Goal: Task Accomplishment & Management: Use online tool/utility

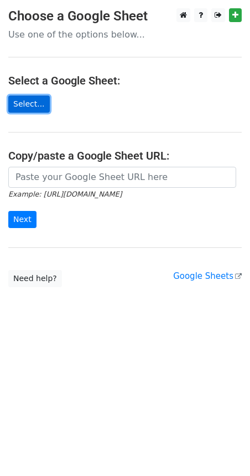
click at [25, 105] on link "Select..." at bounding box center [28, 104] width 41 height 17
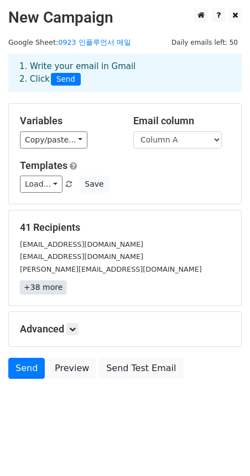
click at [34, 293] on link "+38 more" at bounding box center [43, 288] width 46 height 14
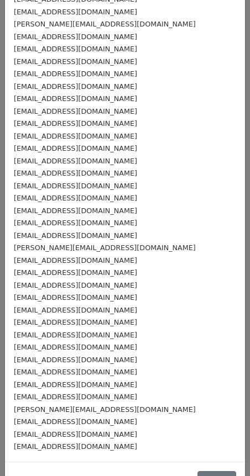
scroll to position [134, 0]
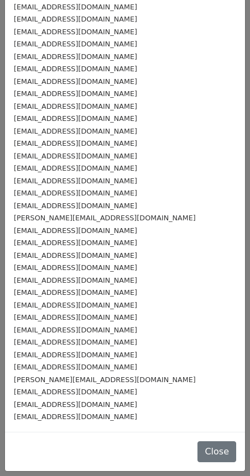
click at [177, 387] on div "[EMAIL_ADDRESS][DOMAIN_NAME]" at bounding box center [125, 392] width 222 height 13
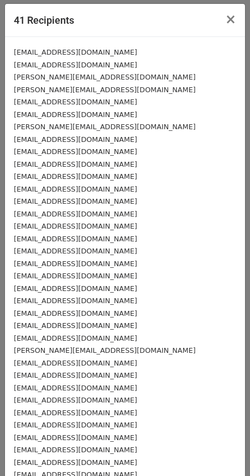
scroll to position [0, 0]
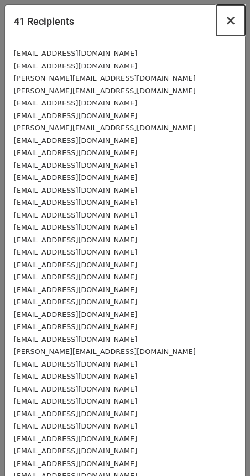
click at [228, 21] on button "×" at bounding box center [230, 20] width 29 height 31
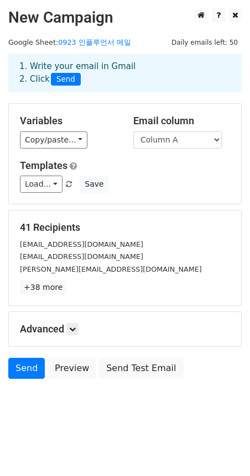
click at [107, 69] on div "1. Write your email in Gmail 2. Click Send" at bounding box center [125, 72] width 228 height 25
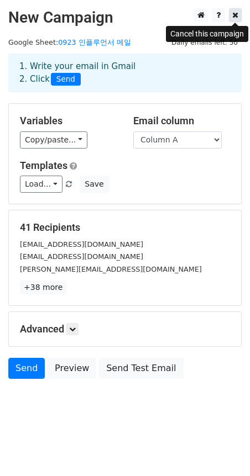
click at [240, 18] on link at bounding box center [235, 15] width 13 height 14
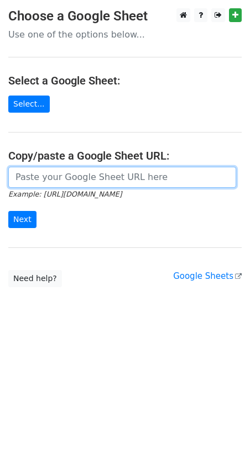
click at [89, 180] on input "url" at bounding box center [122, 177] width 228 height 21
paste input "https://docs.google.com/spreadsheets/d/1yftIMWWE_mw5y-0qg5E_JyOI6sb063rZjTIALZA…"
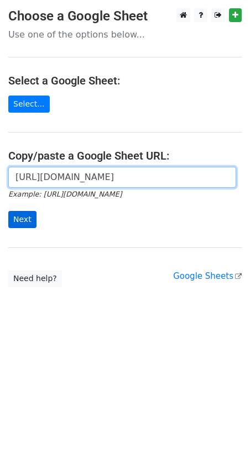
type input "https://docs.google.com/spreadsheets/d/1yftIMWWE_mw5y-0qg5E_JyOI6sb063rZjTIALZA…"
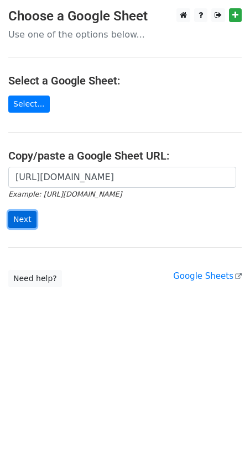
click at [27, 224] on input "Next" at bounding box center [22, 219] width 28 height 17
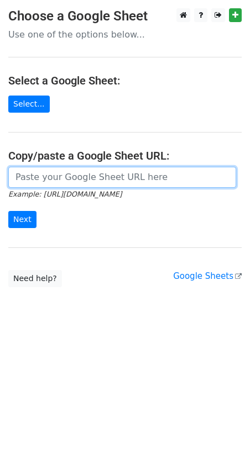
click at [70, 183] on input "url" at bounding box center [122, 177] width 228 height 21
click at [102, 179] on input "url" at bounding box center [122, 177] width 228 height 21
paste input "https://docs.google.com/spreadsheets/d/1yftIMWWE_mw5y-0qg5E_JyOI6sb063rZjTIALZA…"
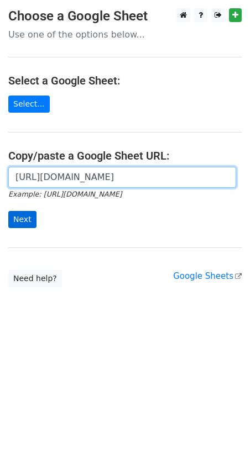
type input "https://docs.google.com/spreadsheets/d/1yftIMWWE_mw5y-0qg5E_JyOI6sb063rZjTIALZA…"
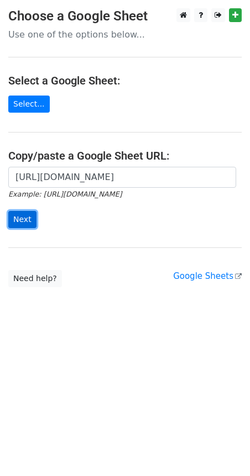
click at [22, 215] on input "Next" at bounding box center [22, 219] width 28 height 17
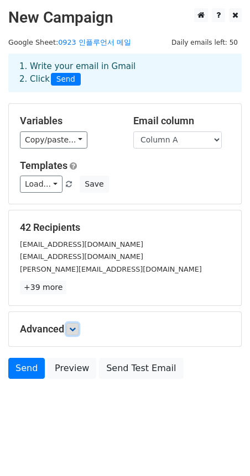
click at [76, 332] on icon at bounding box center [72, 329] width 7 height 7
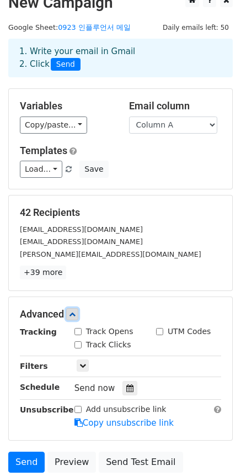
scroll to position [55, 0]
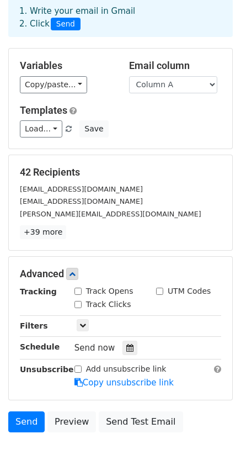
click at [79, 291] on input "Track Opens" at bounding box center [78, 291] width 7 height 7
checkbox input "true"
click at [80, 302] on input "Track Clicks" at bounding box center [78, 304] width 7 height 7
checkbox input "true"
click at [163, 291] on input "UTM Codes" at bounding box center [159, 291] width 7 height 7
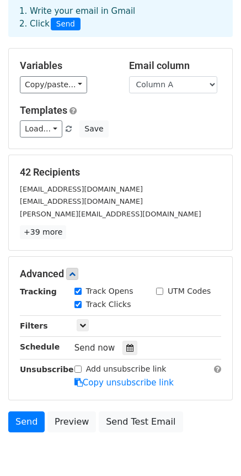
checkbox input "true"
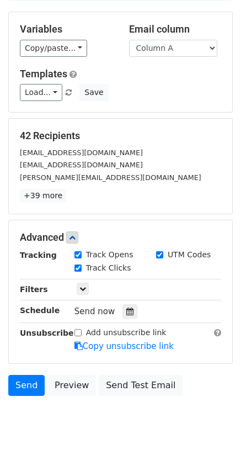
scroll to position [92, 0]
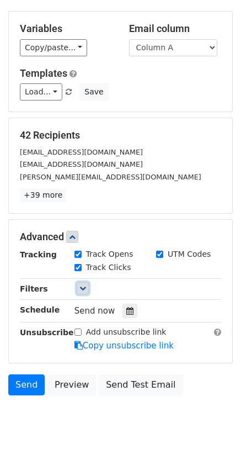
click at [83, 289] on icon at bounding box center [83, 288] width 7 height 7
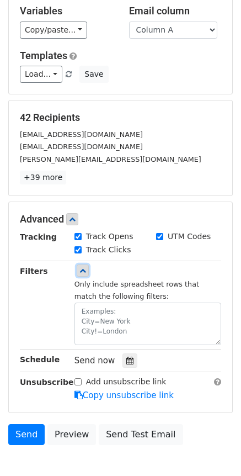
scroll to position [129, 0]
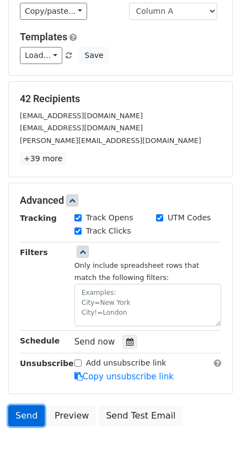
click at [21, 414] on link "Send" at bounding box center [26, 415] width 36 height 21
